Goal: Find specific page/section

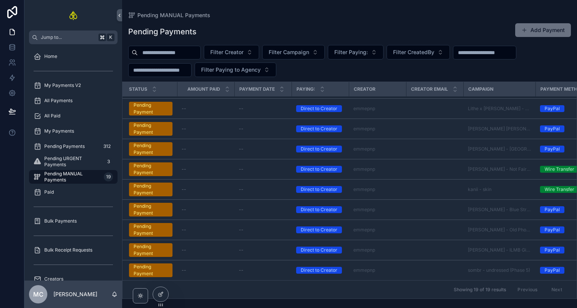
scroll to position [0, 3]
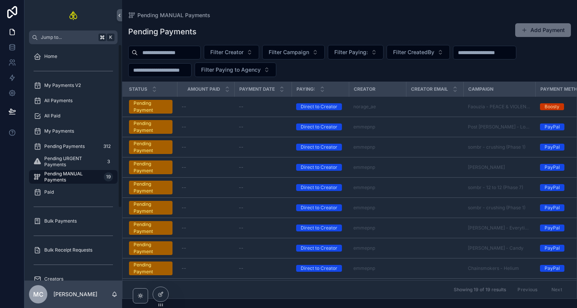
click at [100, 166] on span "Pending URGENT Payments" at bounding box center [72, 162] width 57 height 12
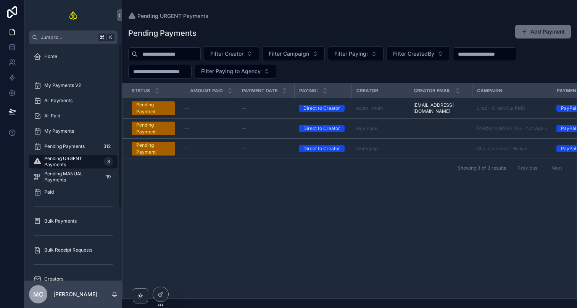
click at [79, 149] on span "Pending Payments" at bounding box center [64, 147] width 40 height 6
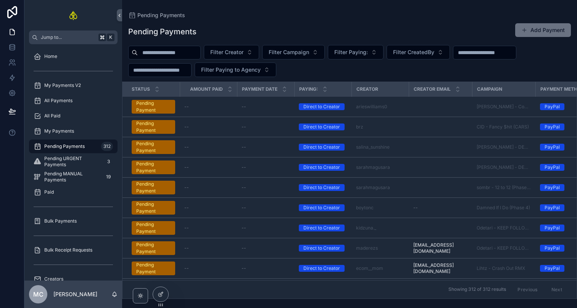
click at [88, 114] on div "All Paid" at bounding box center [73, 116] width 79 height 12
